Goal: Transaction & Acquisition: Purchase product/service

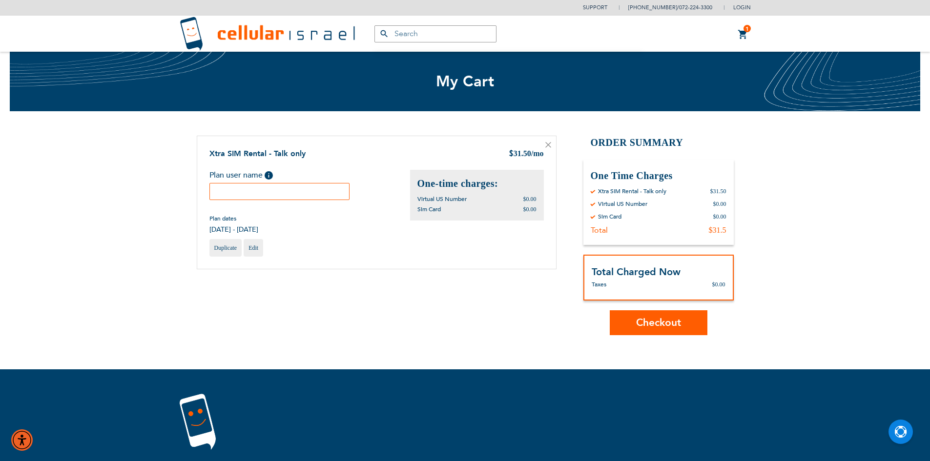
click at [294, 195] on input "text" at bounding box center [279, 191] width 141 height 17
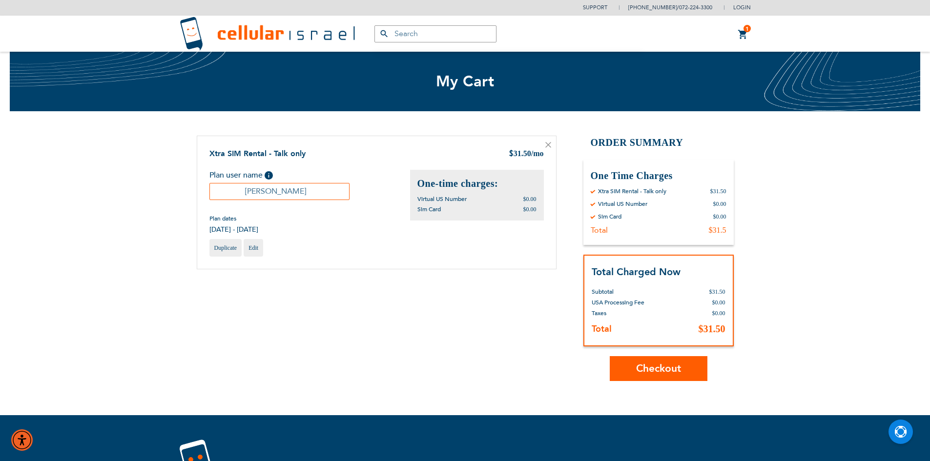
type input "[PERSON_NAME]"
click at [672, 361] on button "Checkout" at bounding box center [659, 368] width 98 height 25
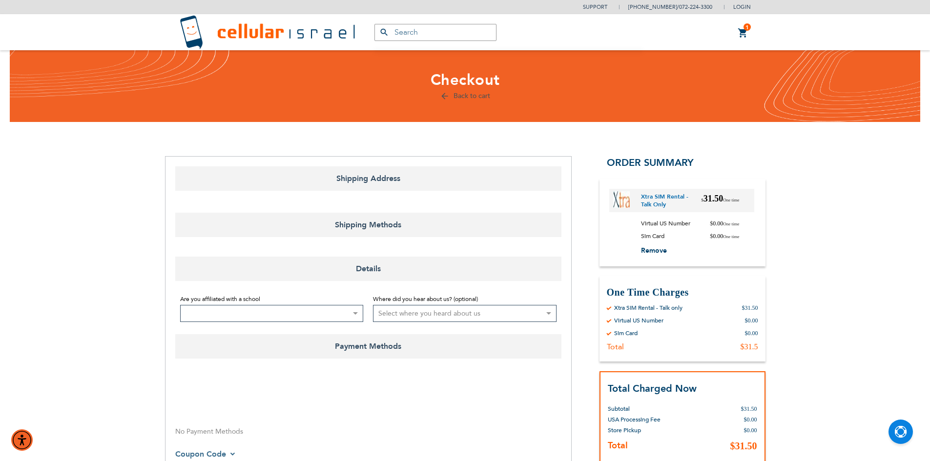
select select "US"
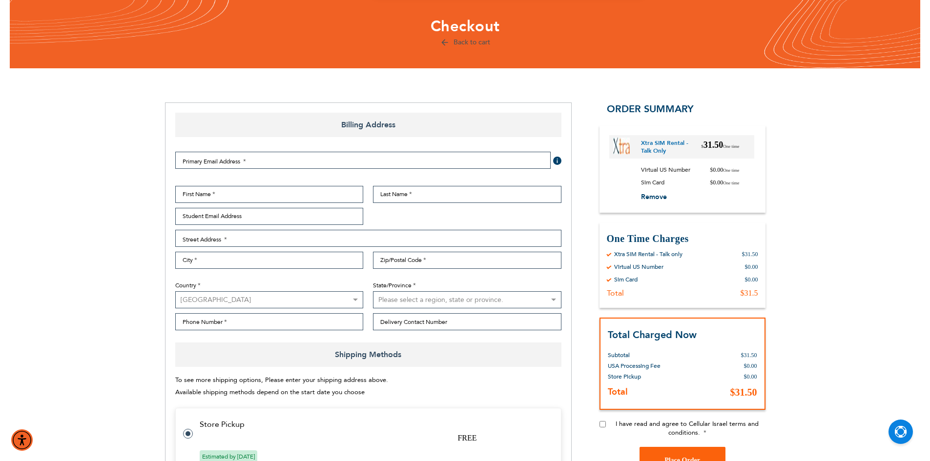
select select "US"
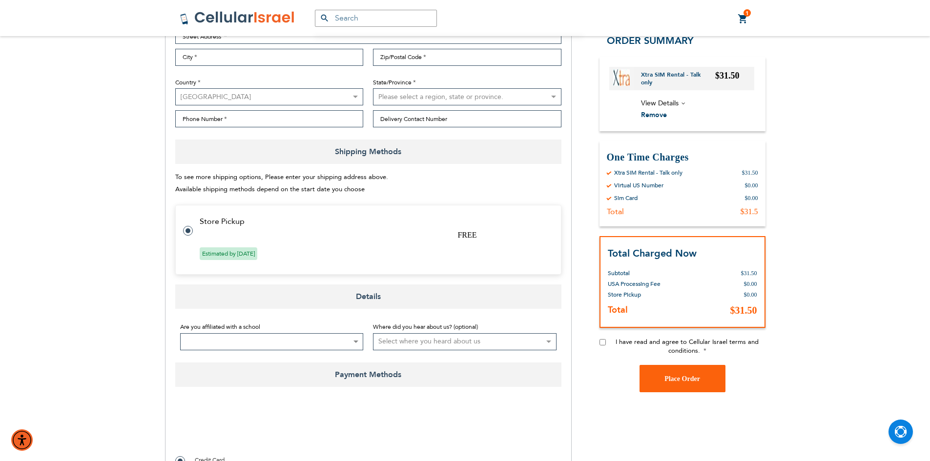
scroll to position [146, 0]
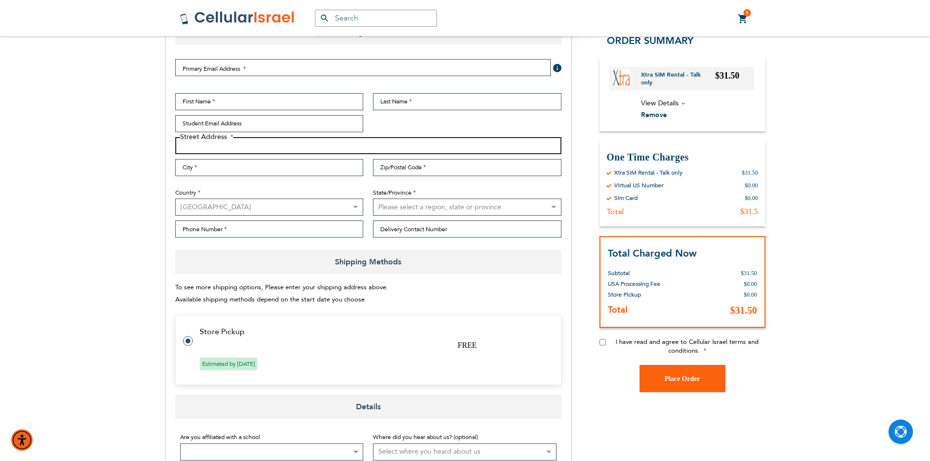
click at [235, 148] on input "Street Address: Line 1" at bounding box center [368, 145] width 386 height 17
type input "8 oak glen rd"
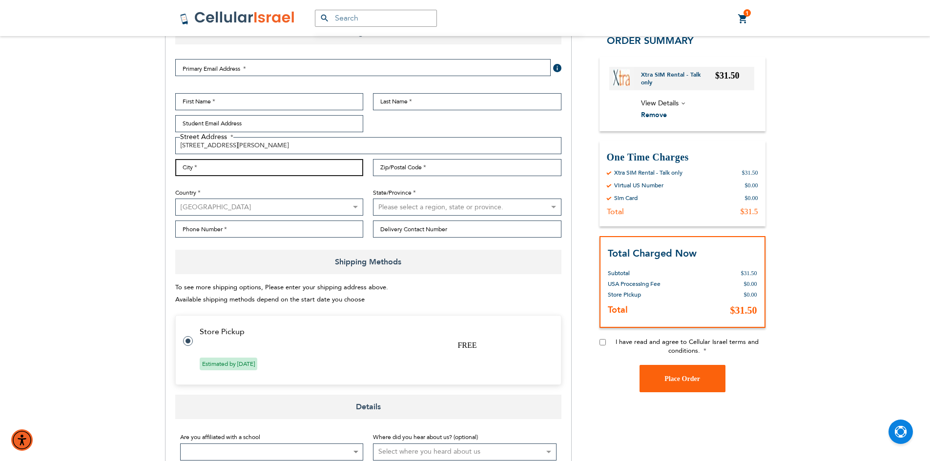
click at [277, 162] on input "City" at bounding box center [269, 167] width 188 height 17
type input "monsey"
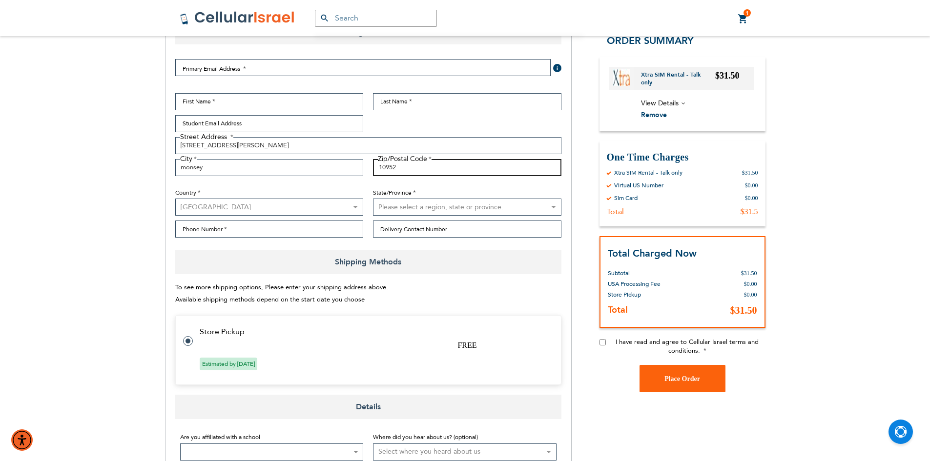
type input "10952"
click at [374, 289] on span "To see more shipping options, Please enter your shipping address above. Availab…" at bounding box center [281, 293] width 213 height 21
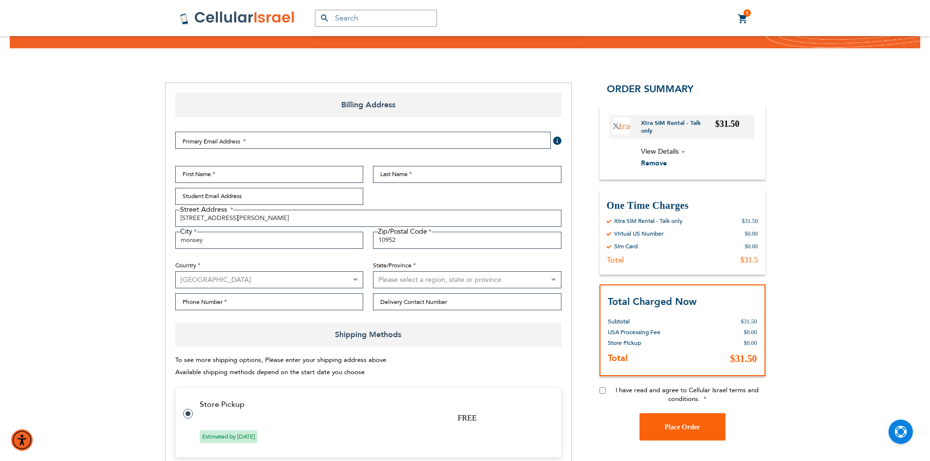
scroll to position [0, 0]
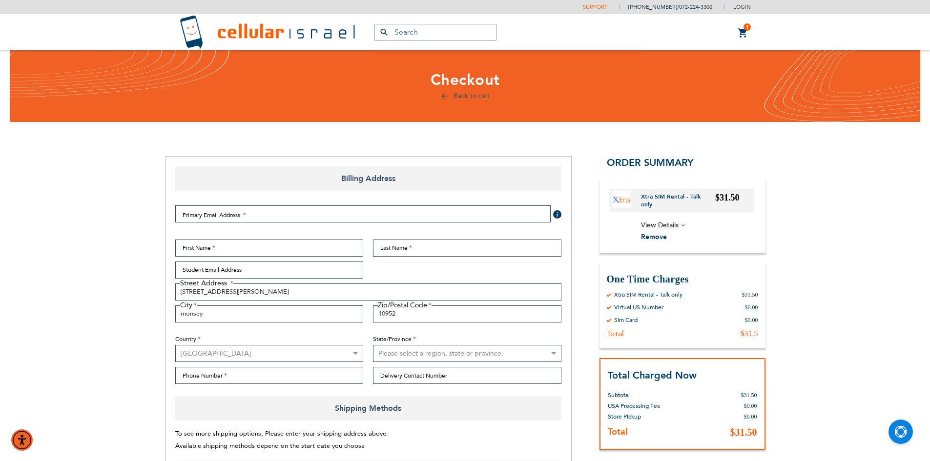
click at [607, 6] on link "Support" at bounding box center [595, 6] width 24 height 7
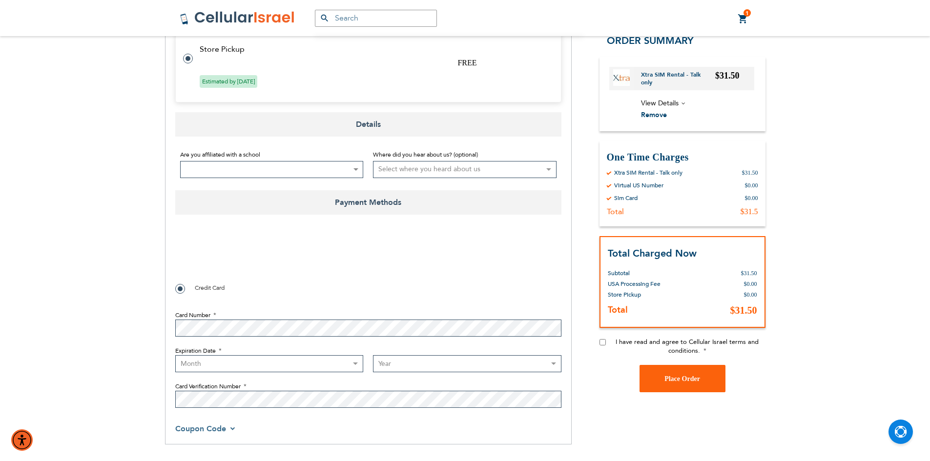
scroll to position [439, 0]
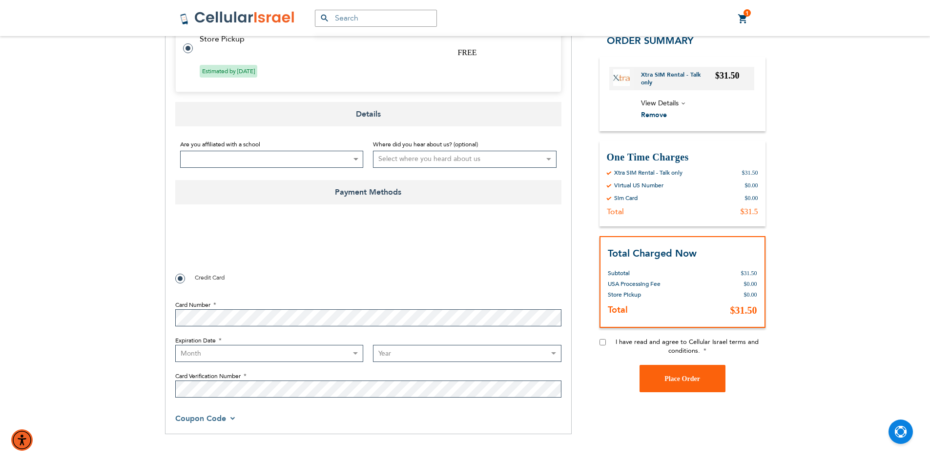
checkbox input "true"
drag, startPoint x: 212, startPoint y: 428, endPoint x: 207, endPoint y: 417, distance: 12.2
click at [211, 428] on div "Payment Information Payment Method Credit Card Card Number Expiration Date Mont…" at bounding box center [368, 322] width 386 height 220
click at [207, 417] on span "Coupon Code" at bounding box center [200, 418] width 51 height 11
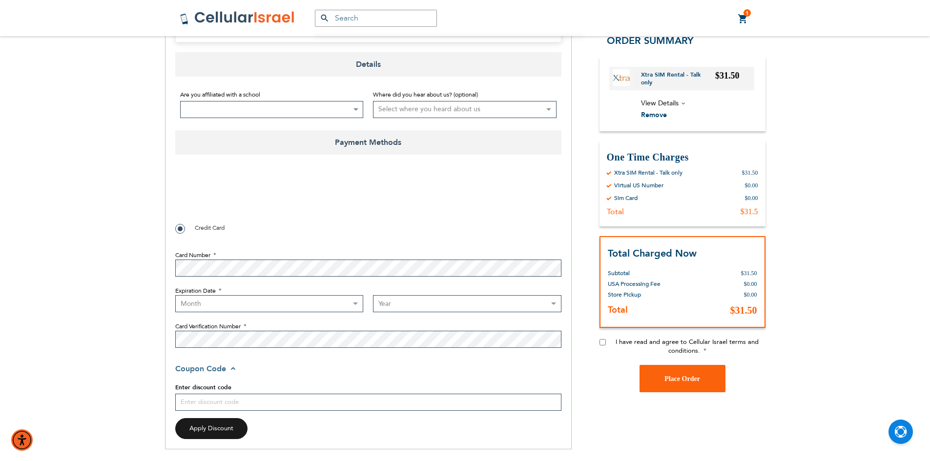
scroll to position [537, 0]
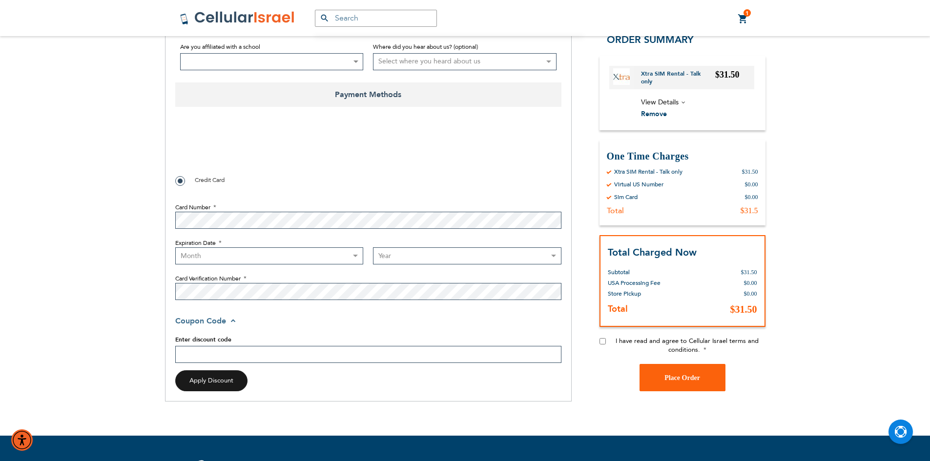
click at [226, 359] on input "Enter discount code" at bounding box center [368, 354] width 386 height 17
type input "suave10"
click at [235, 391] on button "Apply Discount" at bounding box center [211, 381] width 72 height 21
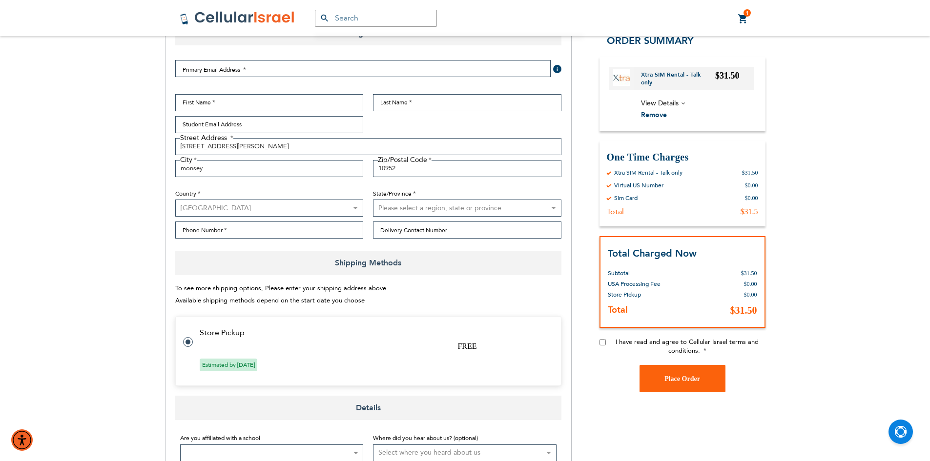
scroll to position [146, 0]
click at [225, 363] on span "Estimated by Aug 12th, 2025" at bounding box center [229, 364] width 58 height 13
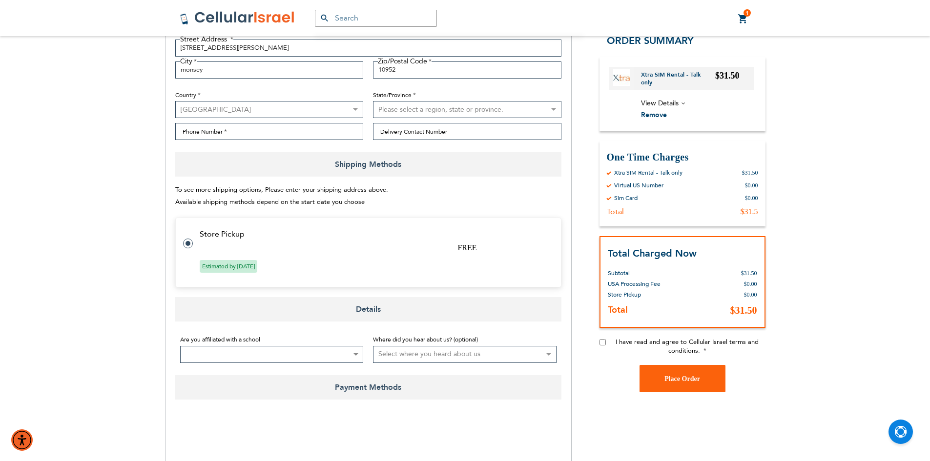
scroll to position [342, 0]
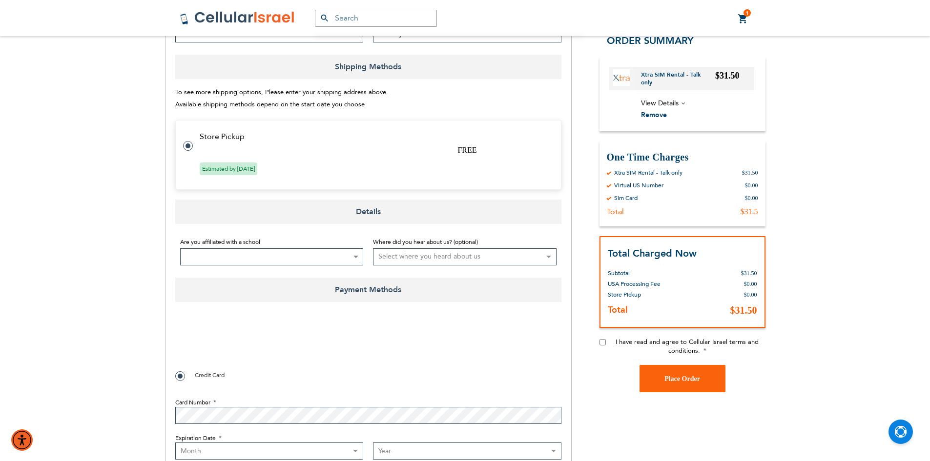
click at [456, 260] on select "Select where you heard about us Existing Customer Friend Other School/Group BP …" at bounding box center [465, 256] width 184 height 17
click at [324, 251] on span at bounding box center [272, 256] width 184 height 17
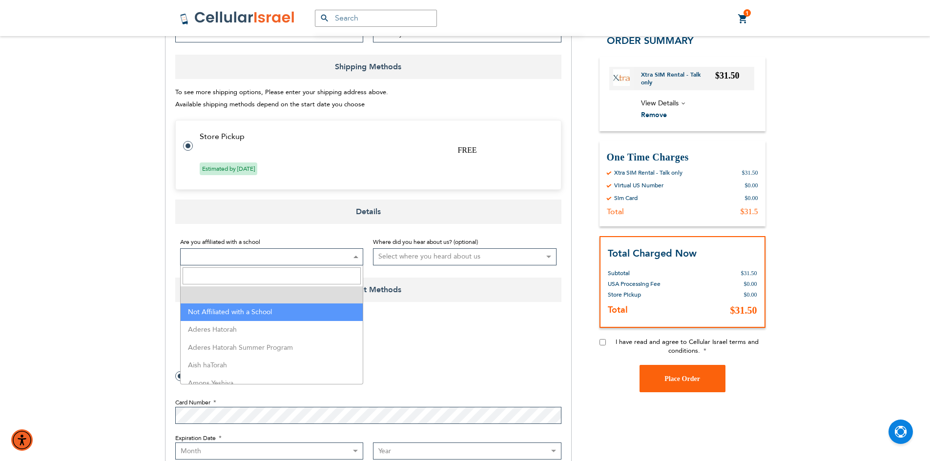
select select "199"
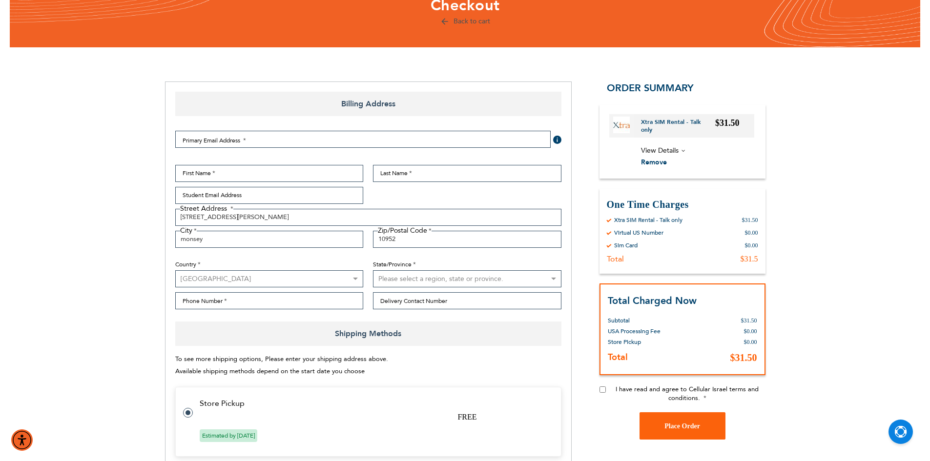
scroll to position [0, 0]
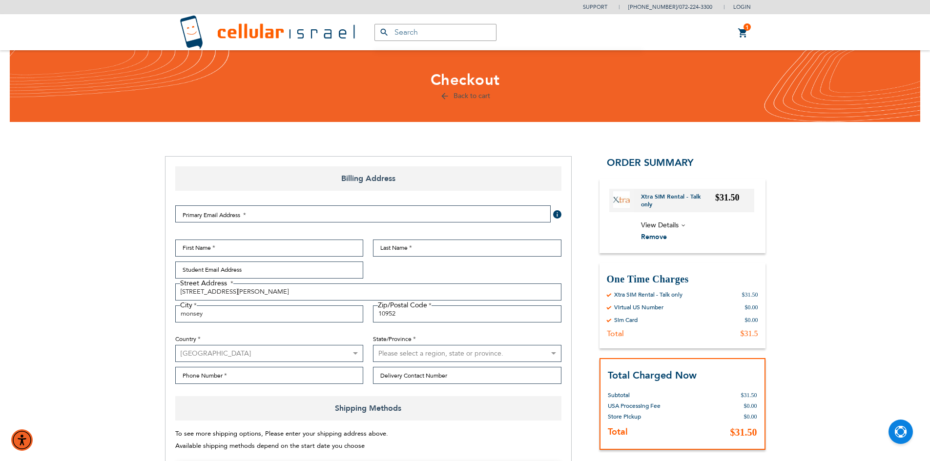
checkbox input "false"
